Goal: Information Seeking & Learning: Learn about a topic

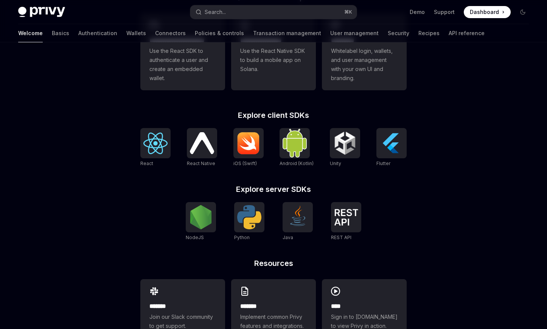
scroll to position [272, 0]
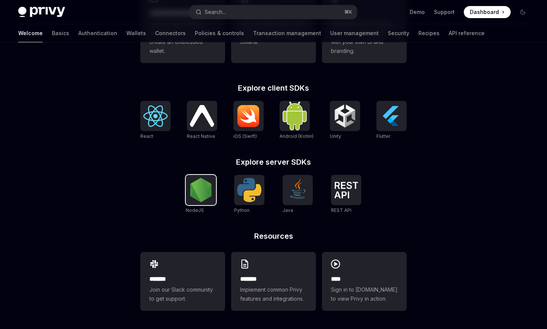
click at [198, 181] on img at bounding box center [201, 190] width 24 height 24
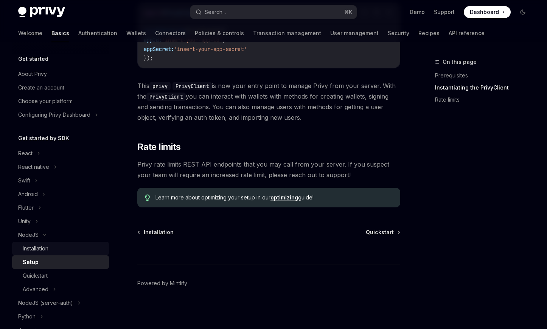
scroll to position [14, 0]
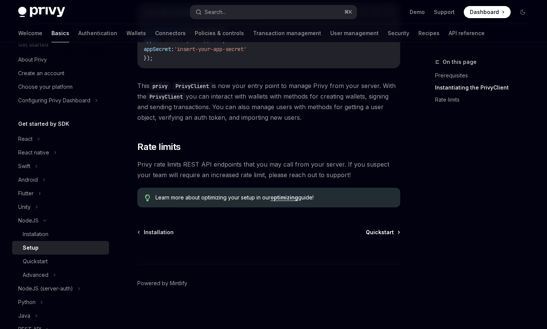
click at [378, 233] on span "Quickstart" at bounding box center [379, 233] width 28 height 8
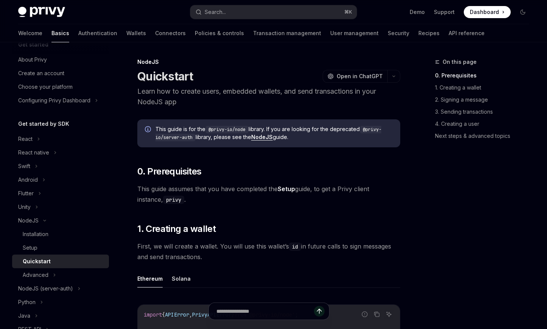
click at [269, 140] on link "NodeJS" at bounding box center [262, 137] width 22 height 7
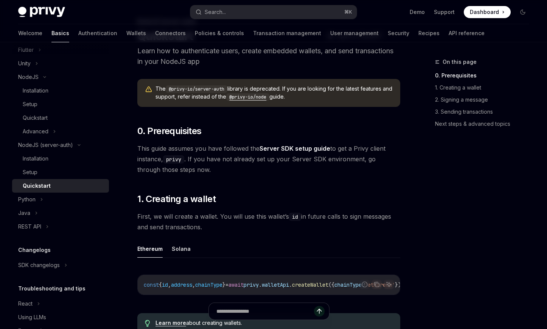
scroll to position [48, 0]
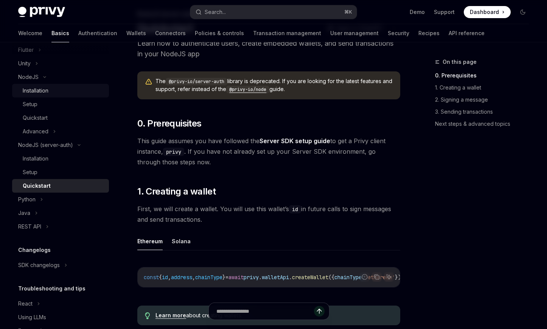
click at [73, 96] on link "Installation" at bounding box center [60, 91] width 97 height 14
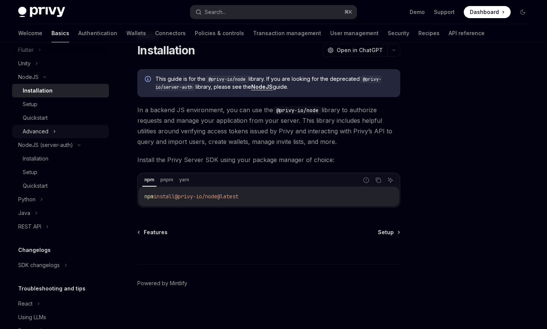
click at [67, 127] on div "Advanced" at bounding box center [60, 132] width 97 height 14
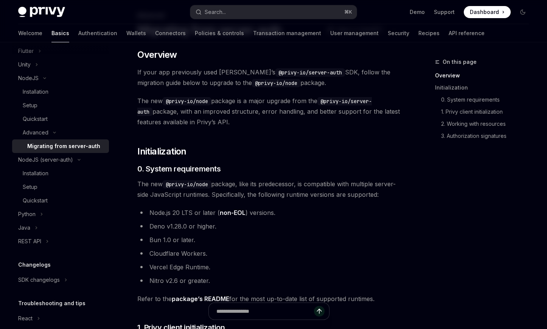
scroll to position [143, 0]
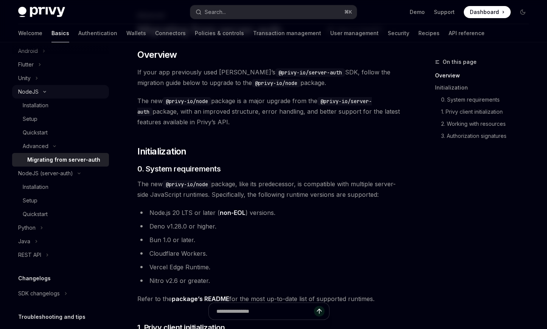
click at [53, 94] on div "NodeJS" at bounding box center [60, 92] width 97 height 14
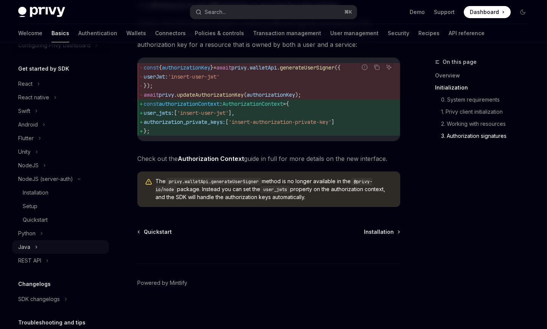
scroll to position [86, 0]
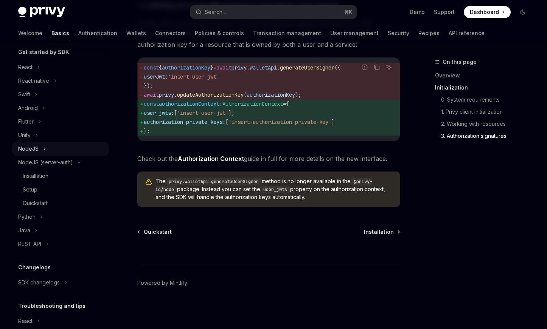
click at [58, 152] on div "NodeJS" at bounding box center [60, 149] width 97 height 14
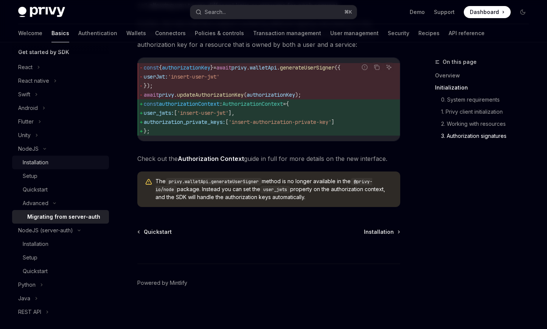
click at [59, 165] on div "Installation" at bounding box center [64, 162] width 82 height 9
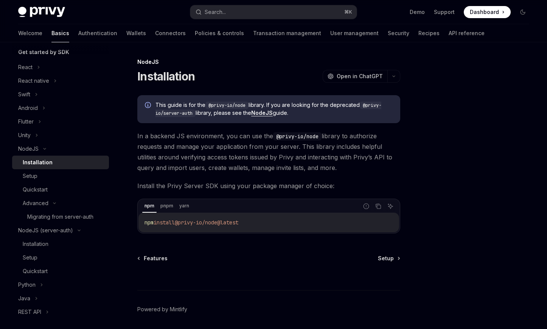
click at [247, 141] on span "In a backend JS environment, you can use the @privy-io/node library to authoriz…" at bounding box center [268, 152] width 263 height 42
click at [387, 260] on span "Setup" at bounding box center [386, 259] width 16 height 8
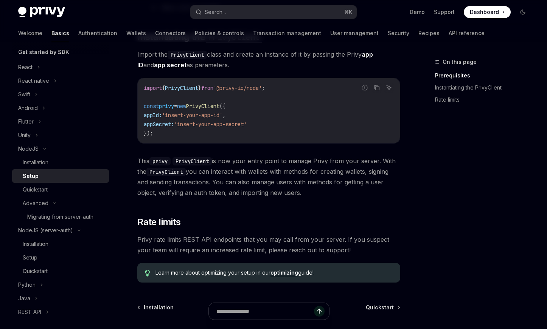
scroll to position [243, 0]
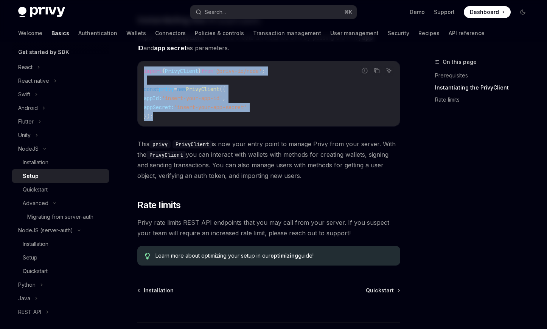
drag, startPoint x: 170, startPoint y: 118, endPoint x: 141, endPoint y: 73, distance: 53.4
click at [141, 73] on div "import { PrivyClient } from '@privy-io/node' ; const privy = new PrivyClient ({…" at bounding box center [269, 93] width 262 height 65
copy code "import { PrivyClient } from '@privy-io/node' ; const privy = new PrivyClient ({…"
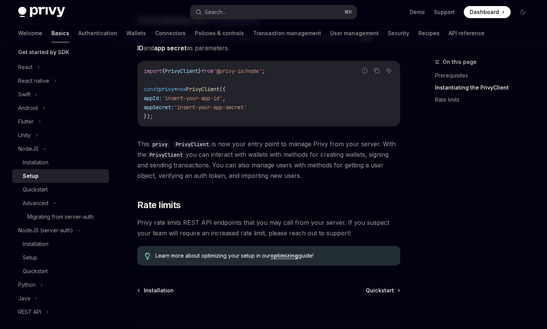
click at [380, 295] on div at bounding box center [268, 308] width 263 height 28
click at [544, 252] on div "Get started About Privy Create an account Choose your platform Configuring Priv…" at bounding box center [273, 93] width 547 height 588
drag, startPoint x: 230, startPoint y: 71, endPoint x: 273, endPoint y: 71, distance: 43.5
click at [262, 71] on span "'@privy-io/node'" at bounding box center [237, 71] width 48 height 7
copy span "@privy-io/node"
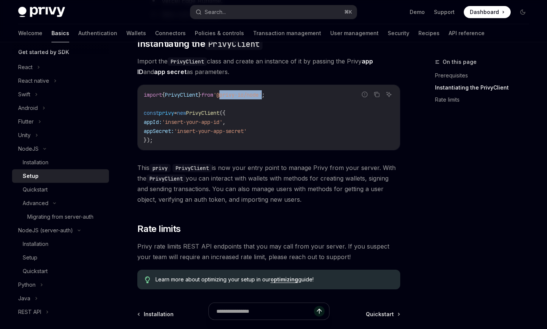
scroll to position [212, 0]
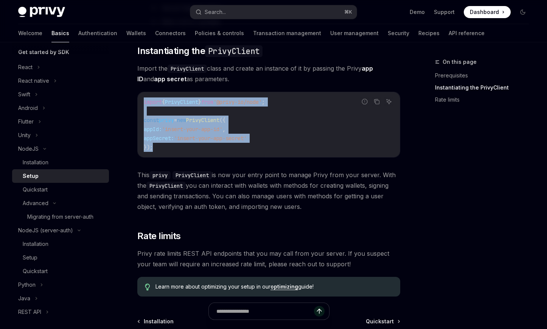
drag, startPoint x: 157, startPoint y: 148, endPoint x: 138, endPoint y: 99, distance: 51.9
click at [138, 99] on div "import { PrivyClient } from '@privy-io/node' ; const privy = new PrivyClient ({…" at bounding box center [269, 124] width 262 height 65
copy code "import { PrivyClient } from '@privy-io/node' ; const privy = new PrivyClient ({…"
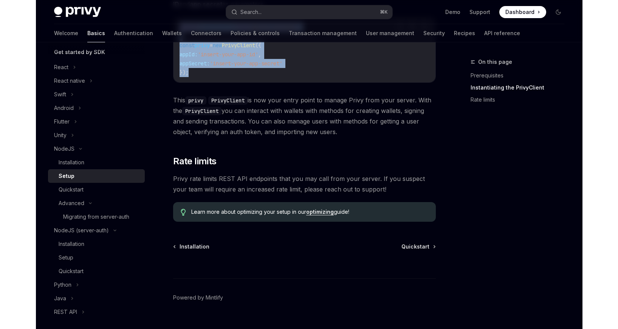
scroll to position [302, 0]
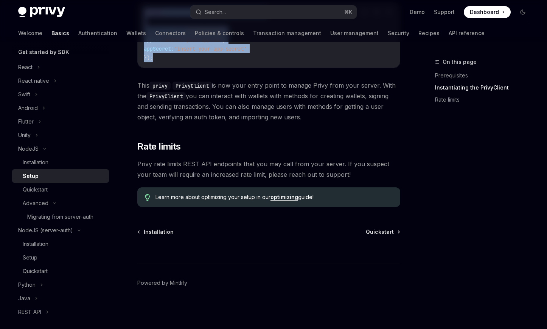
click at [294, 198] on link "optimizing" at bounding box center [284, 197] width 28 height 7
type textarea "*"
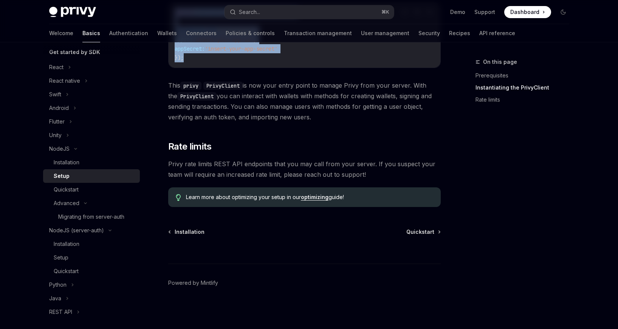
click at [287, 65] on div "import { PrivyClient } from '@privy-io/node' ; const privy = new PrivyClient ({…" at bounding box center [305, 35] width 272 height 65
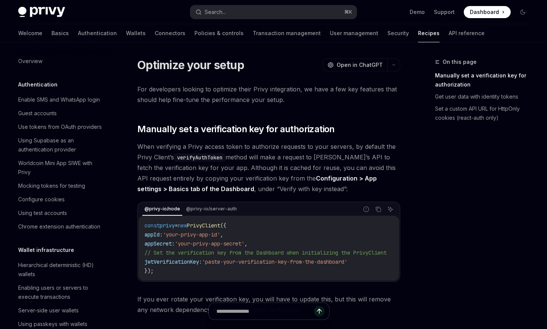
click at [185, 259] on span "jwtVerificationKey:" at bounding box center [172, 262] width 57 height 7
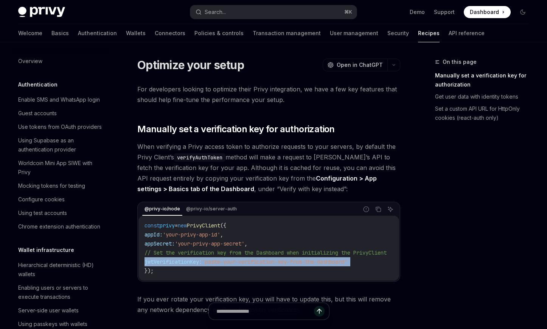
click at [185, 259] on span "jwtVerificationKey:" at bounding box center [172, 262] width 57 height 7
click at [189, 261] on span "jwtVerificationKey:" at bounding box center [172, 262] width 57 height 7
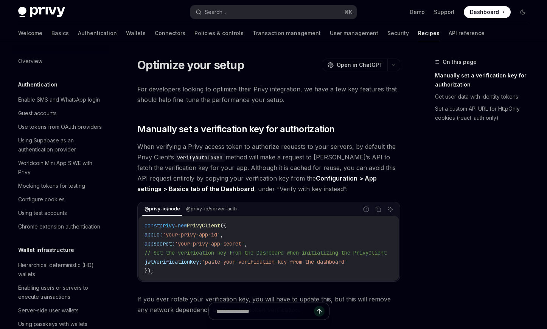
click at [189, 261] on span "jwtVerificationKey:" at bounding box center [172, 262] width 57 height 7
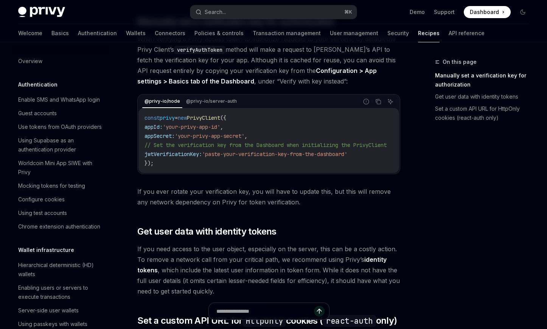
scroll to position [54, 0]
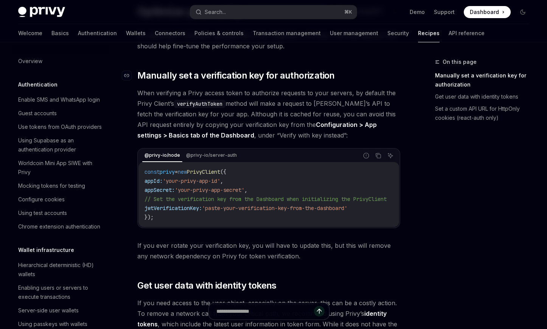
click at [132, 77] on link "​" at bounding box center [129, 76] width 15 height 12
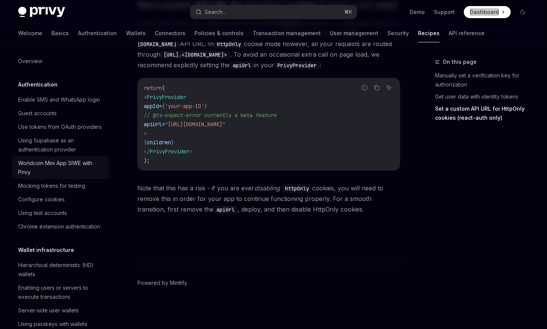
scroll to position [5, 0]
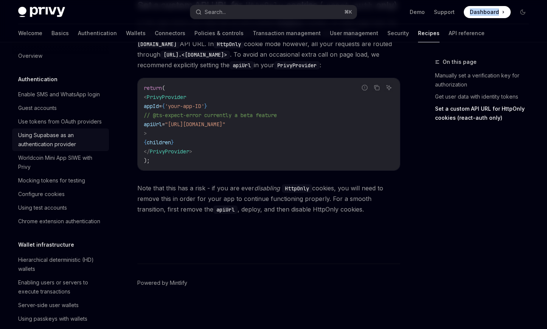
click at [60, 143] on div "Using Supabase as an authentication provider" at bounding box center [61, 140] width 86 height 18
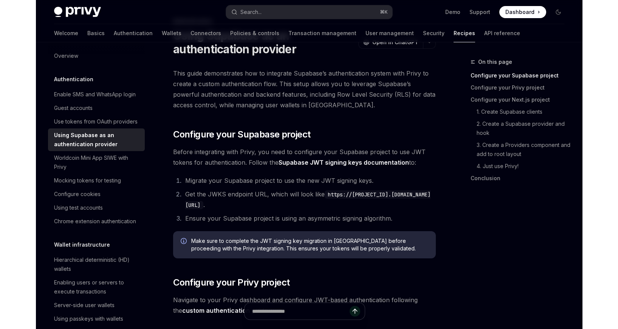
scroll to position [46, 0]
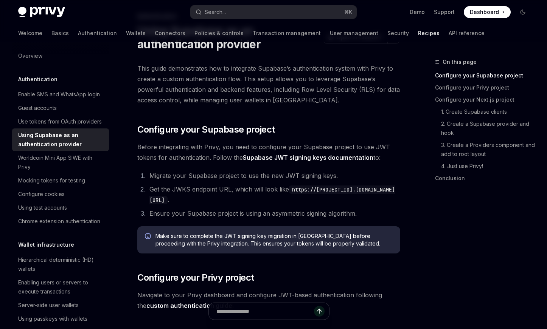
type textarea "*"
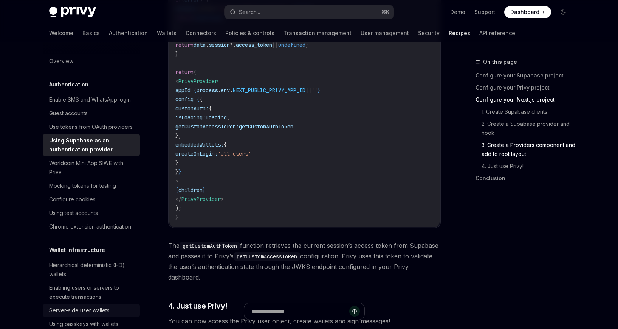
scroll to position [1677, 0]
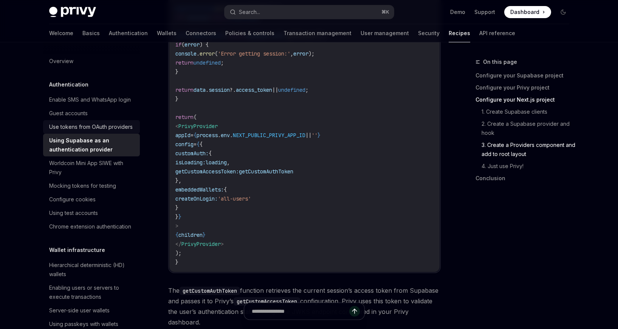
click at [86, 123] on div "Use tokens from OAuth providers" at bounding box center [91, 126] width 84 height 9
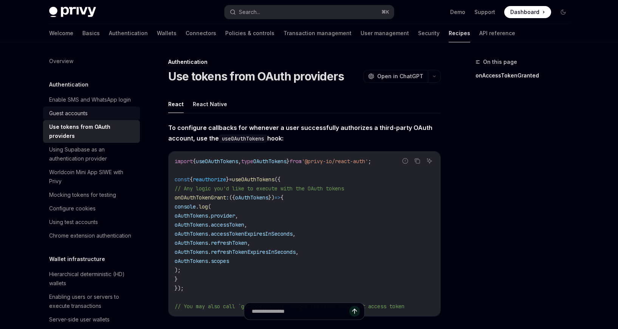
click at [76, 116] on div "Guest accounts" at bounding box center [68, 113] width 39 height 9
type textarea "*"
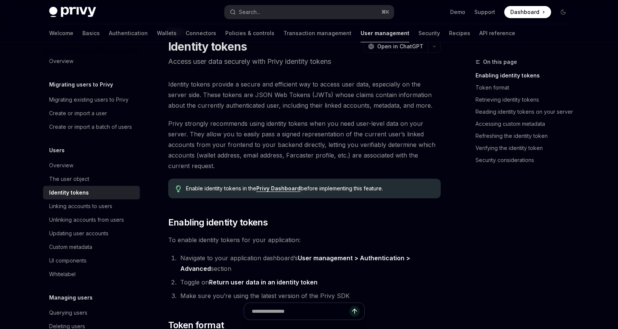
scroll to position [29, 0]
